Goal: Obtain resource: Obtain resource

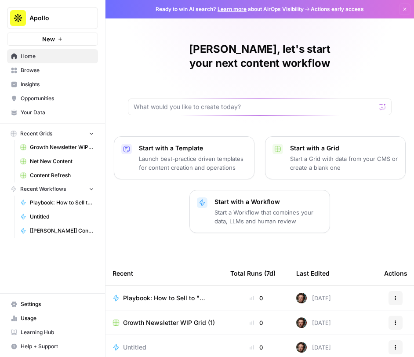
scroll to position [101, 0]
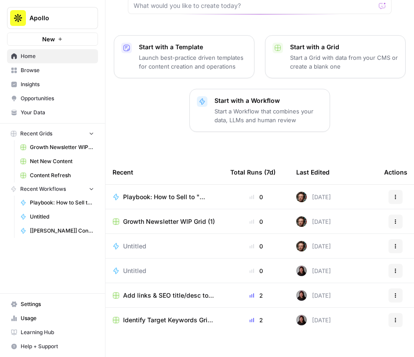
click at [163, 192] on span "Playbook: How to Sell to "X" Roles" at bounding box center [166, 196] width 86 height 9
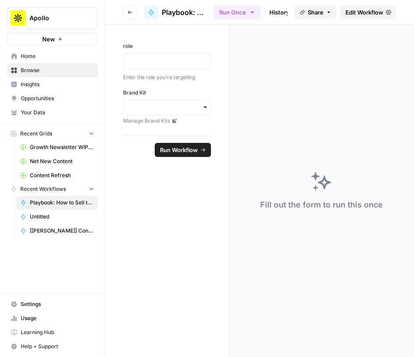
click at [122, 11] on header "Go back Playbook: How to Sell to "X" Roles Run Once History Analytics Integrate…" at bounding box center [259, 12] width 308 height 25
click at [128, 12] on icon "button" at bounding box center [130, 13] width 4 height 4
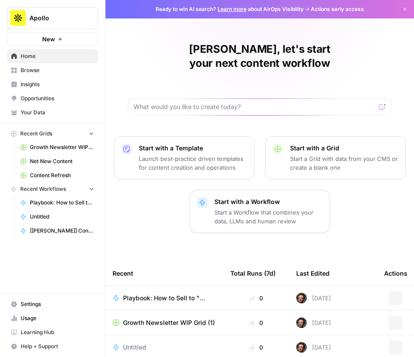
scroll to position [101, 0]
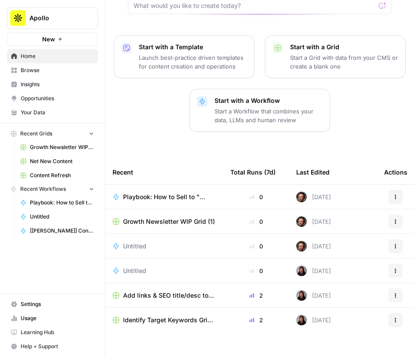
click at [246, 160] on div "Total Runs (7d)" at bounding box center [252, 172] width 45 height 24
click at [47, 197] on link "Playbook: How to Sell to "X" Roles" at bounding box center [57, 203] width 82 height 14
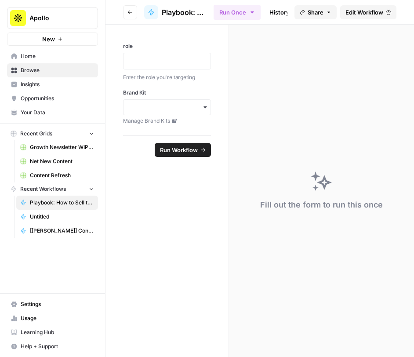
click at [48, 181] on link "Content Refresh" at bounding box center [57, 175] width 82 height 14
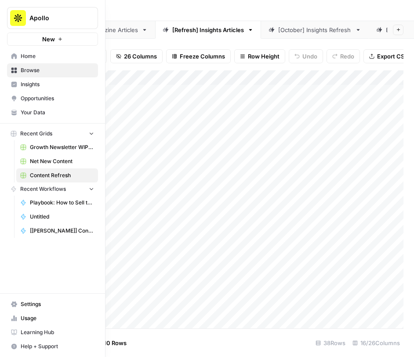
click at [51, 160] on span "Net New Content" at bounding box center [62, 161] width 64 height 8
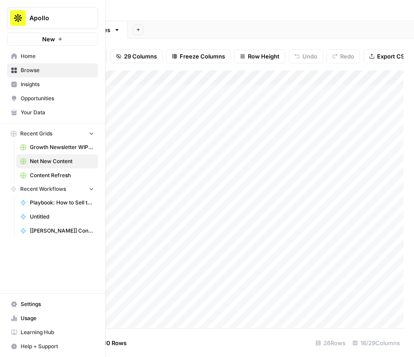
click at [40, 134] on span "Recent Grids" at bounding box center [36, 134] width 32 height 8
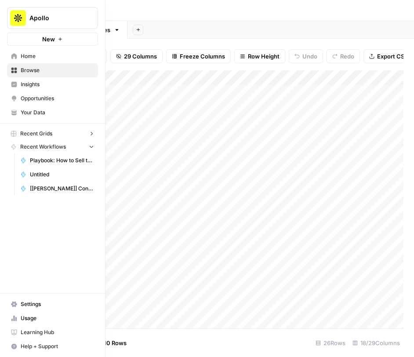
click at [40, 134] on span "Recent Grids" at bounding box center [36, 134] width 32 height 8
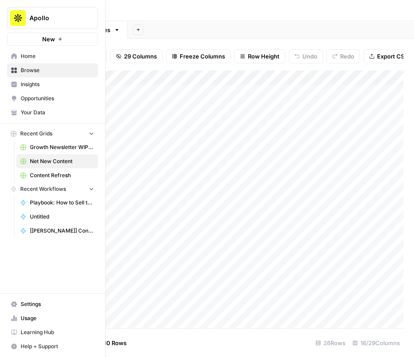
click at [32, 71] on span "Browse" at bounding box center [57, 70] width 73 height 8
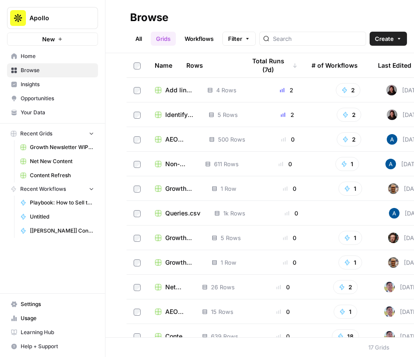
click at [197, 62] on div "Rows" at bounding box center [194, 65] width 17 height 24
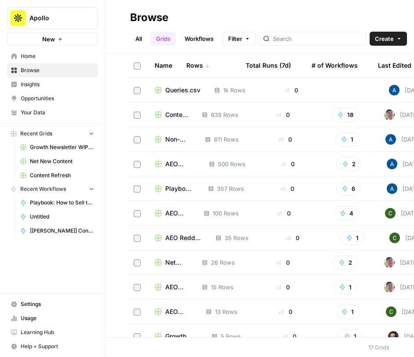
click at [173, 114] on span "Content Refresh" at bounding box center [176, 114] width 23 height 9
click at [172, 138] on span "Non-Brand Keyword Ideation" at bounding box center [178, 139] width 26 height 9
click at [171, 166] on span "AEO Questions Insights" at bounding box center [180, 164] width 30 height 9
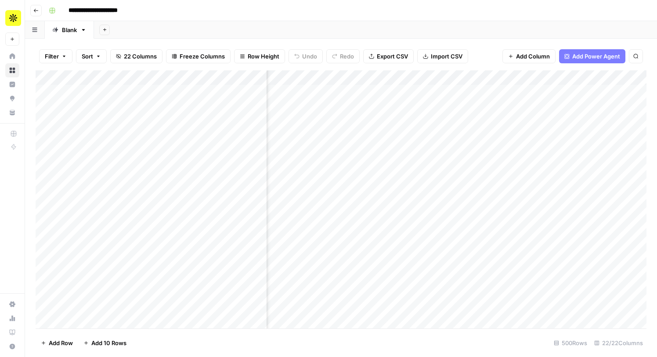
scroll to position [0, 518]
click at [302, 168] on div "Add Column" at bounding box center [341, 199] width 611 height 258
click at [321, 167] on div "Add Column" at bounding box center [341, 199] width 611 height 258
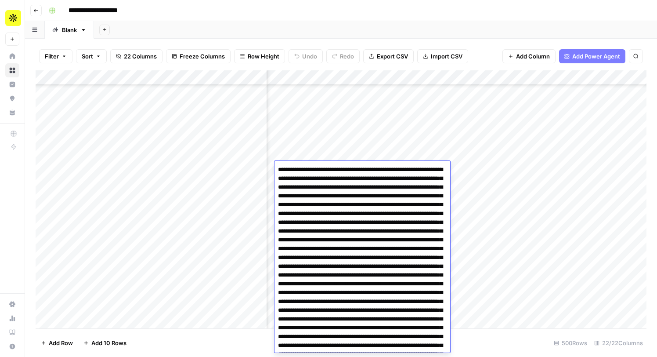
scroll to position [333, 0]
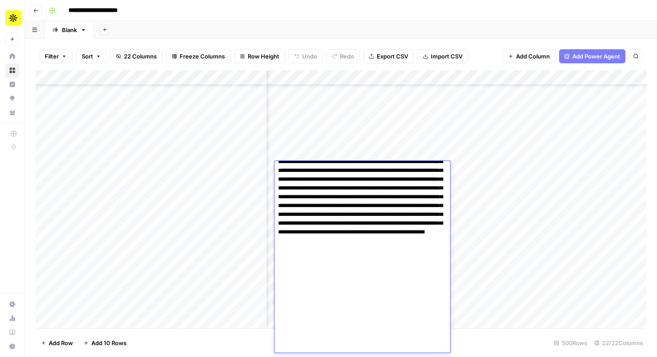
click at [321, 167] on textarea at bounding box center [363, 91] width 176 height 522
click at [312, 144] on div "Add Column" at bounding box center [341, 199] width 611 height 258
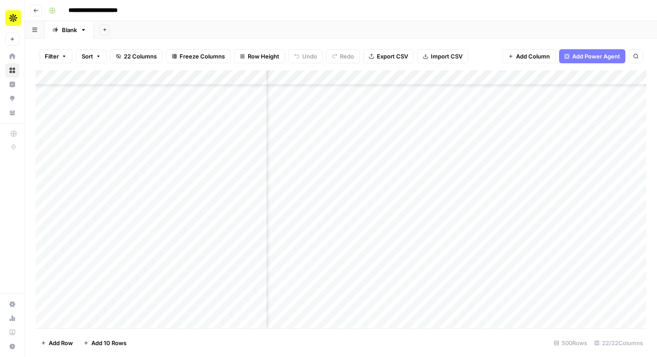
scroll to position [865, 907]
click at [392, 53] on span "Export CSV" at bounding box center [392, 56] width 31 height 9
